Goal: Check status

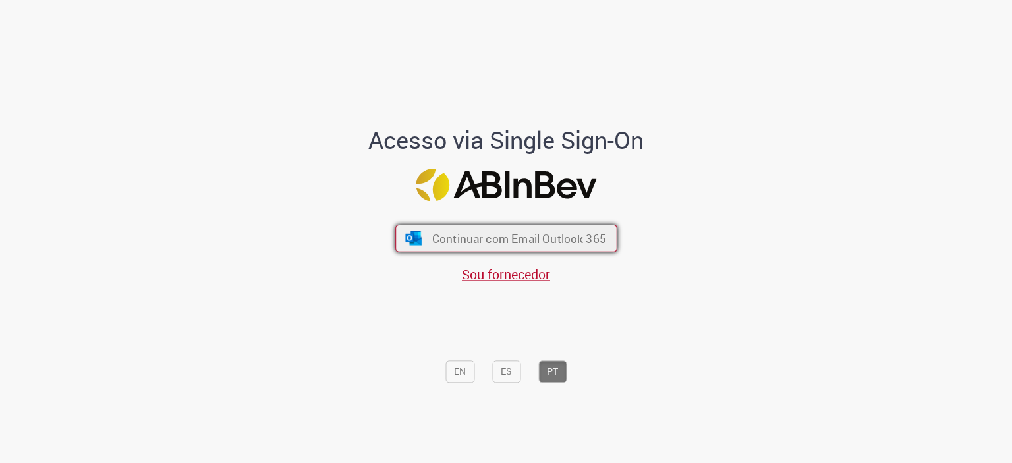
click at [514, 234] on span "Continuar com Email Outlook 365" at bounding box center [518, 238] width 174 height 15
